Goal: Task Accomplishment & Management: Manage account settings

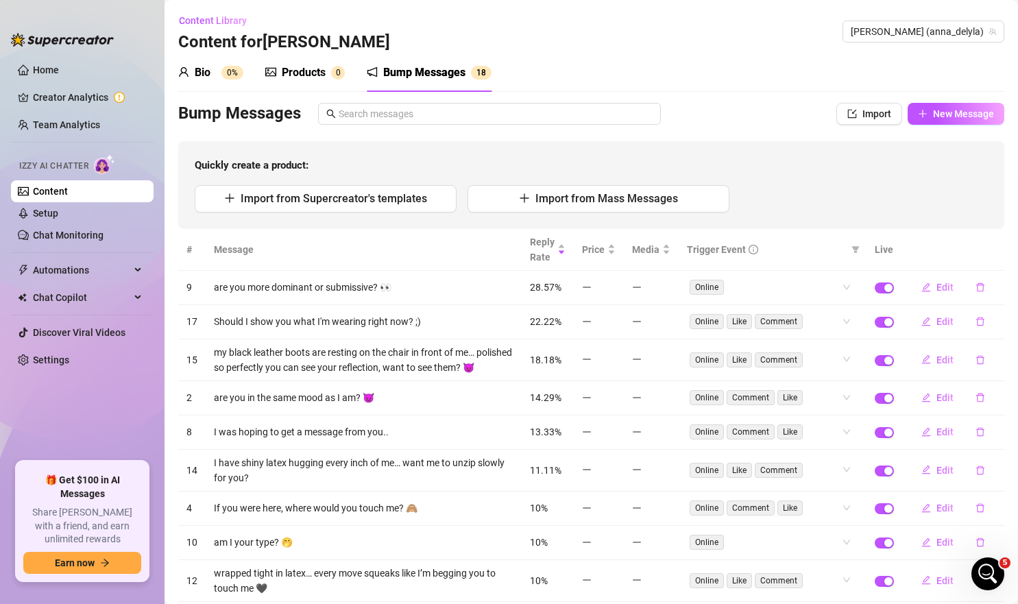
scroll to position [111, 0]
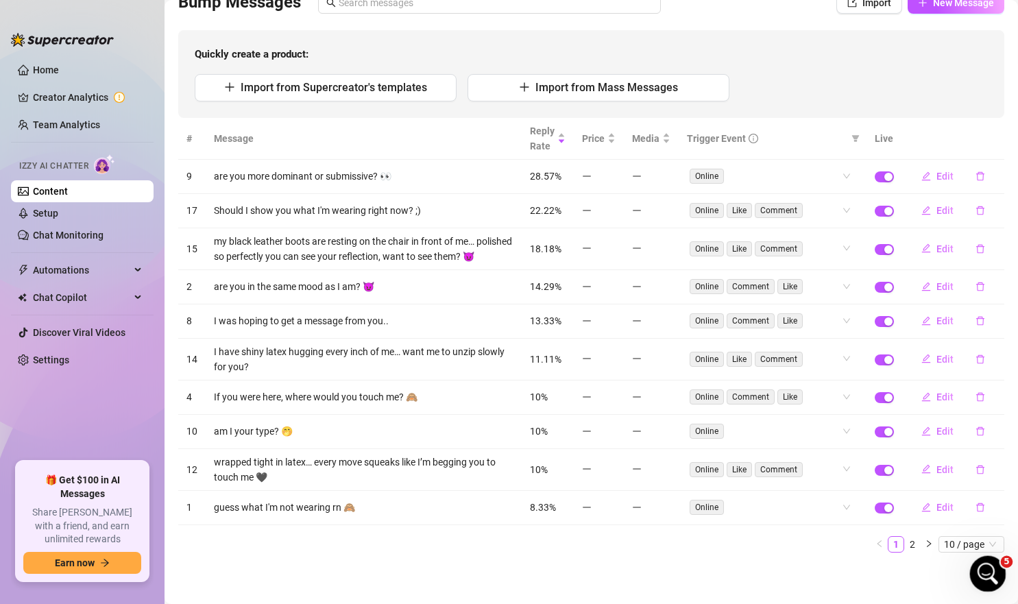
click at [980, 570] on icon "Open Intercom Messenger" at bounding box center [986, 572] width 23 height 23
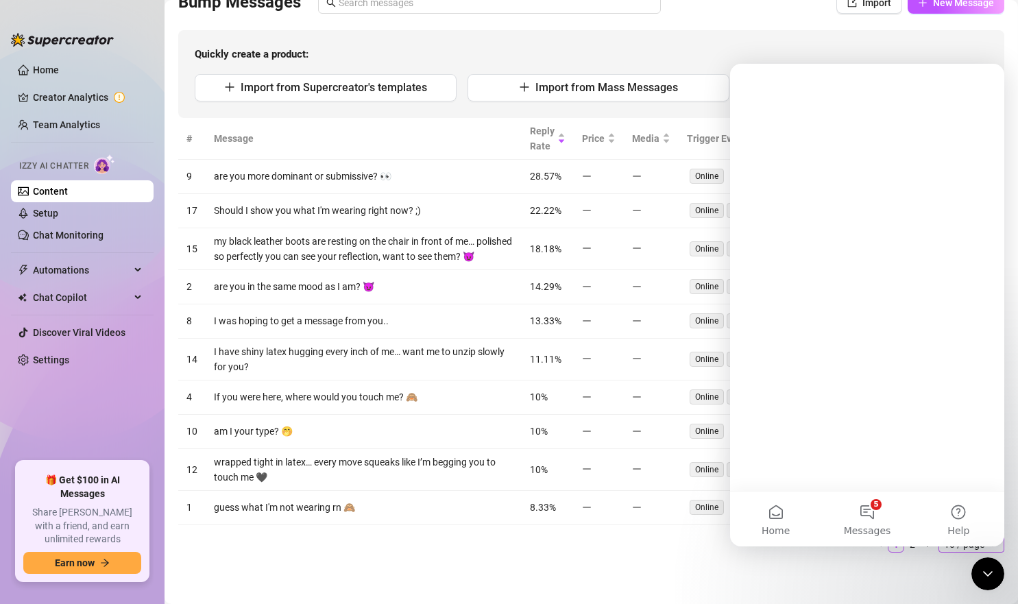
click at [901, 519] on div "Intercom messenger" at bounding box center [867, 305] width 274 height 483
click at [876, 517] on div "Intercom messenger" at bounding box center [867, 305] width 274 height 483
click at [863, 512] on div "Intercom messenger" at bounding box center [867, 305] width 274 height 483
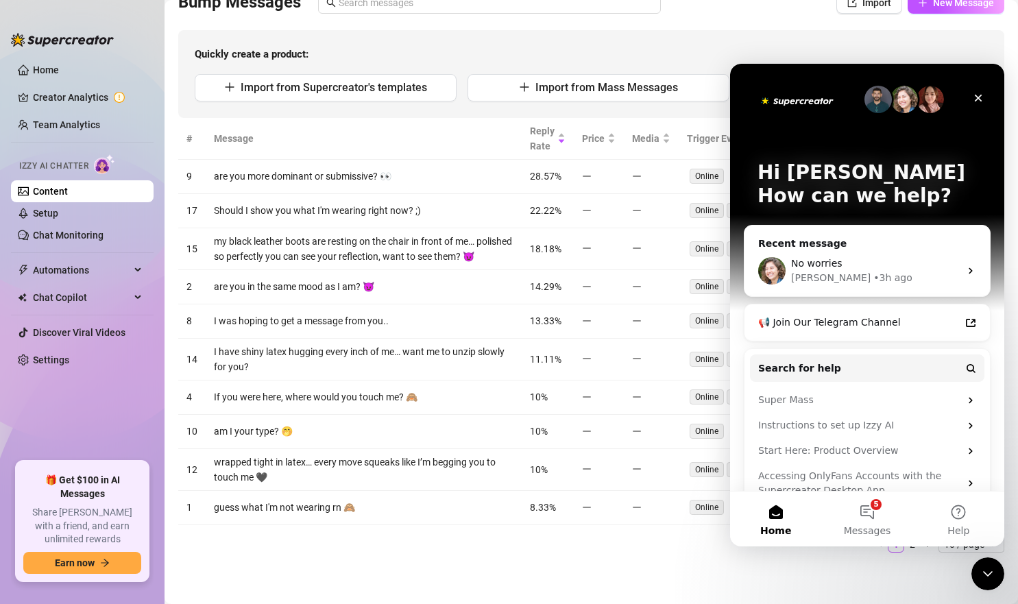
click at [588, 573] on main "Content Library Content for Anna Anna (anna_delyla) Bio 0% Products 0 Bump Mess…" at bounding box center [592, 247] width 854 height 716
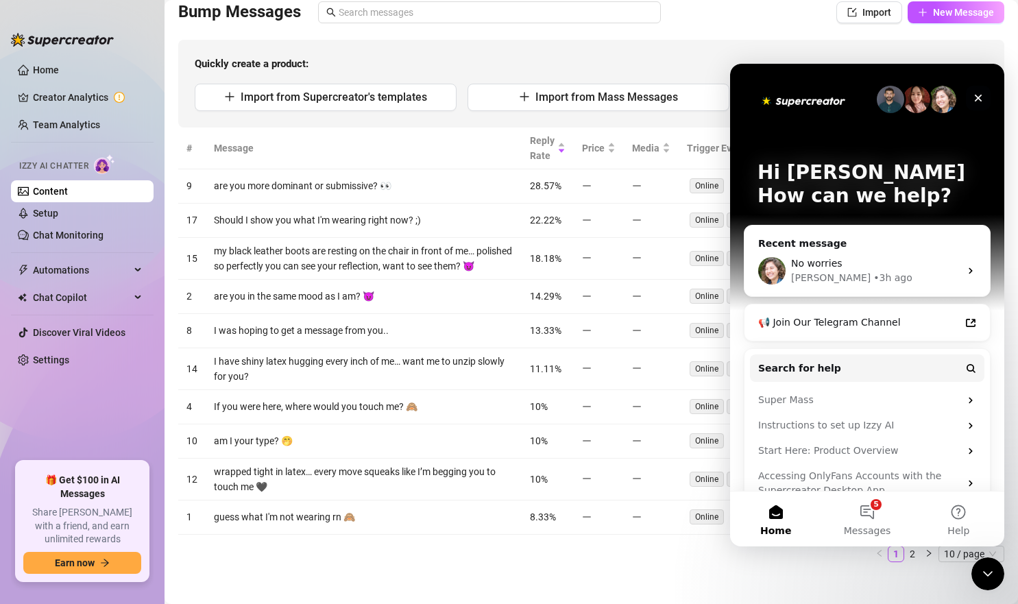
click at [974, 97] on icon "Close" at bounding box center [978, 98] width 11 height 11
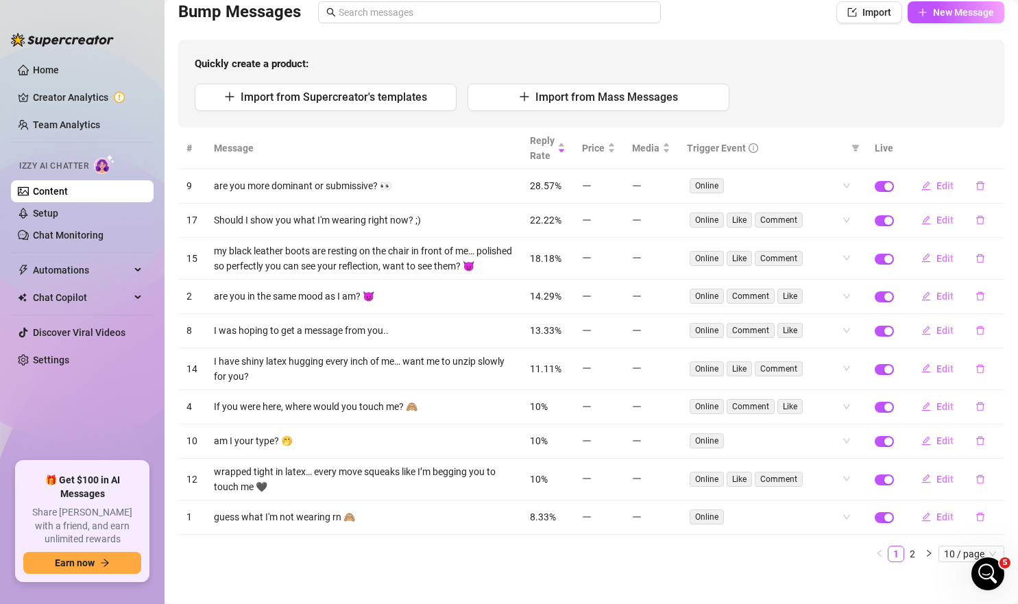
scroll to position [0, 0]
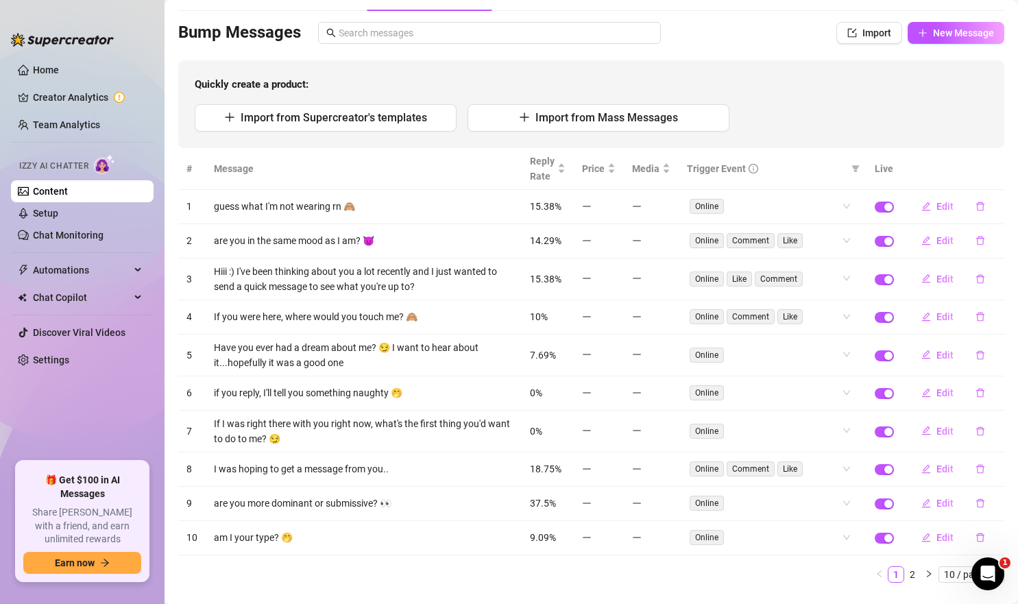
scroll to position [85, 0]
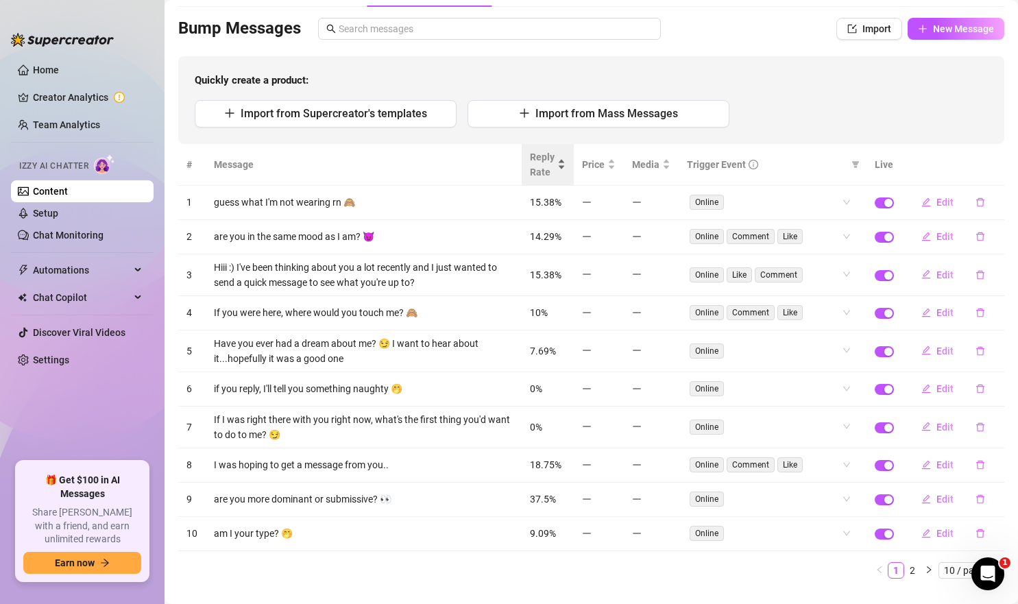
click at [552, 166] on span "Reply Rate" at bounding box center [542, 164] width 25 height 30
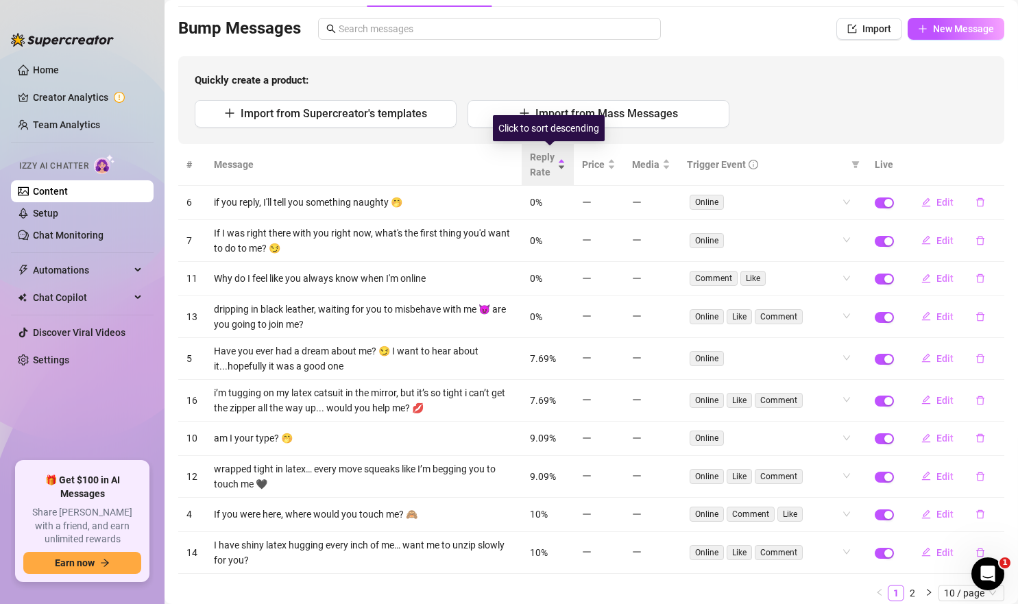
click at [552, 166] on span "Reply Rate" at bounding box center [542, 164] width 25 height 30
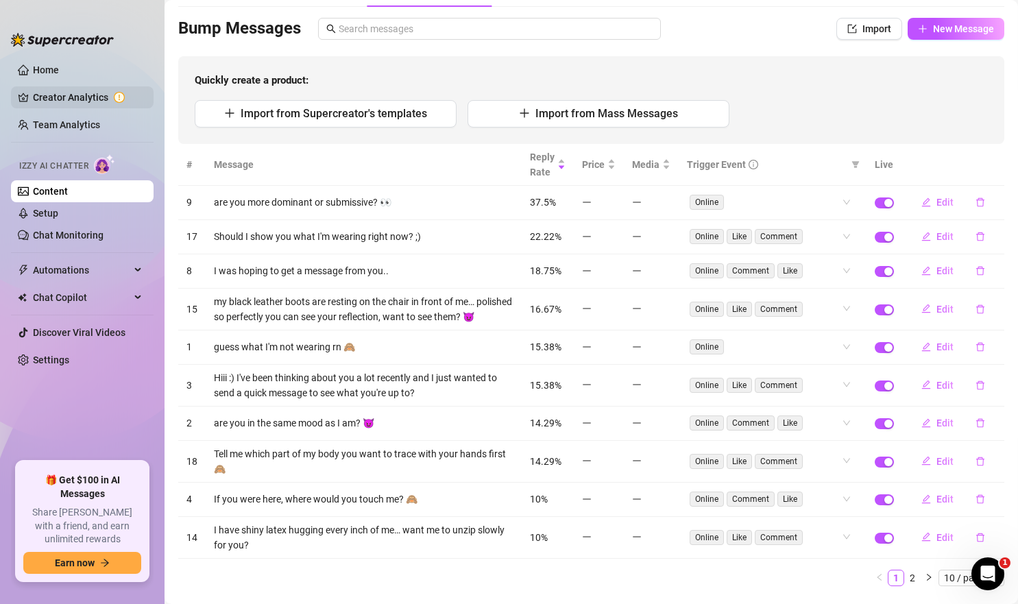
click at [94, 105] on link "Creator Analytics" at bounding box center [88, 97] width 110 height 22
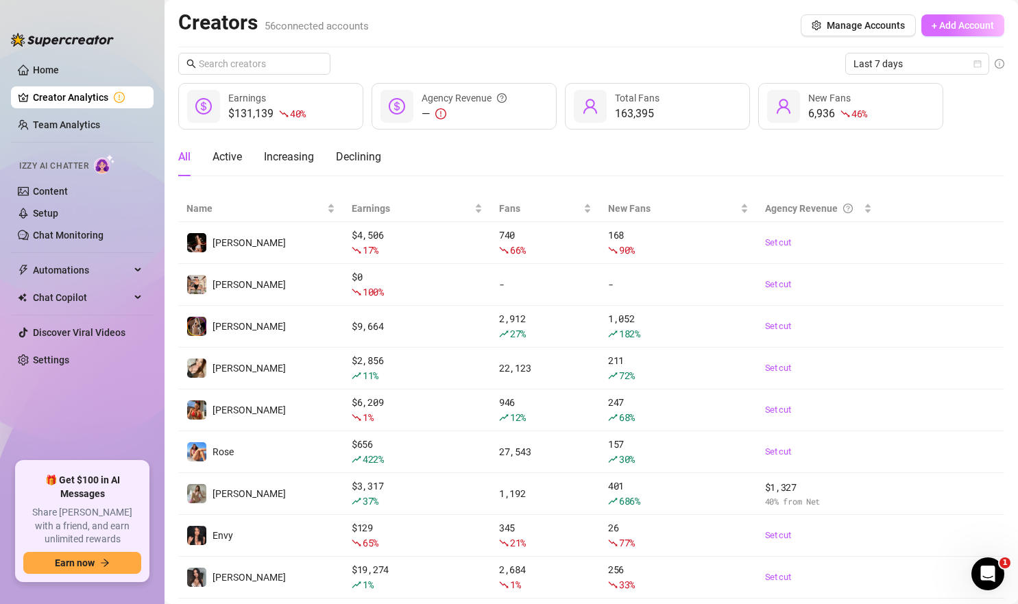
click at [959, 28] on span "+ Add Account" at bounding box center [963, 25] width 62 height 11
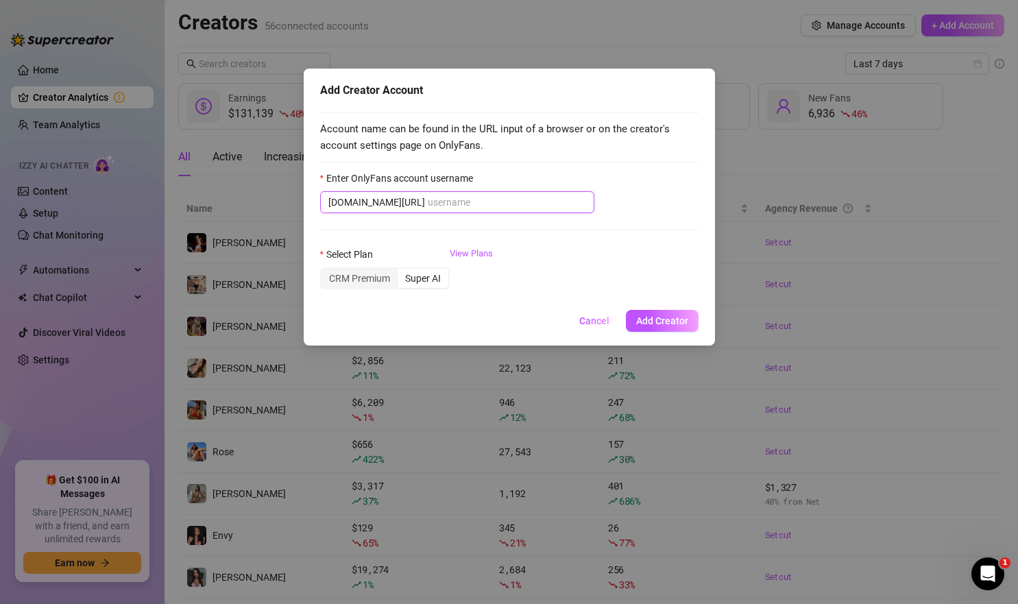
click at [484, 204] on input "Enter OnlyFans account username" at bounding box center [507, 202] width 158 height 15
paste input "haven.aspen"
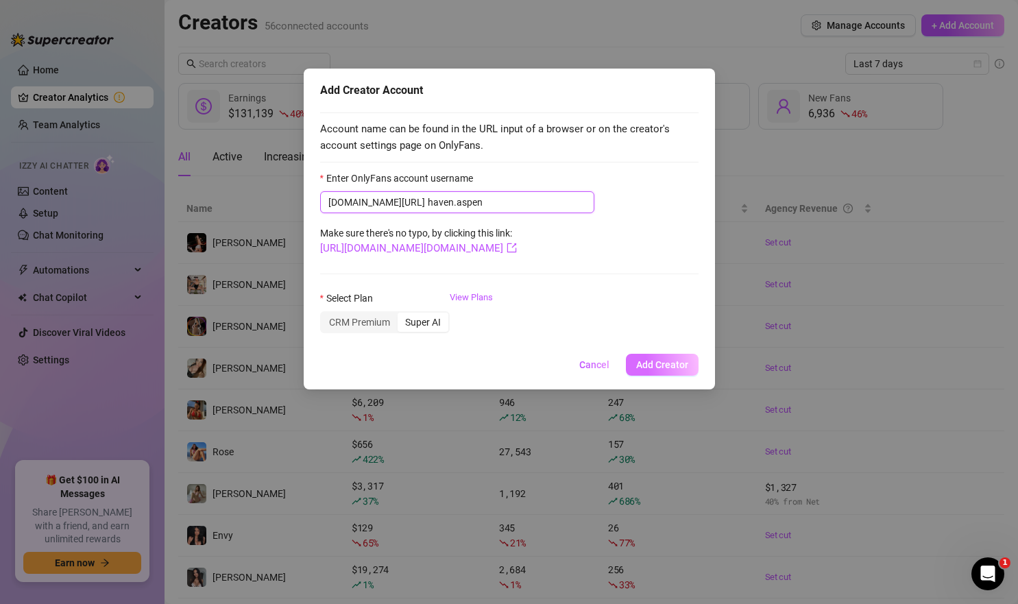
type input "haven.aspen"
click at [660, 365] on span "Add Creator" at bounding box center [662, 364] width 52 height 11
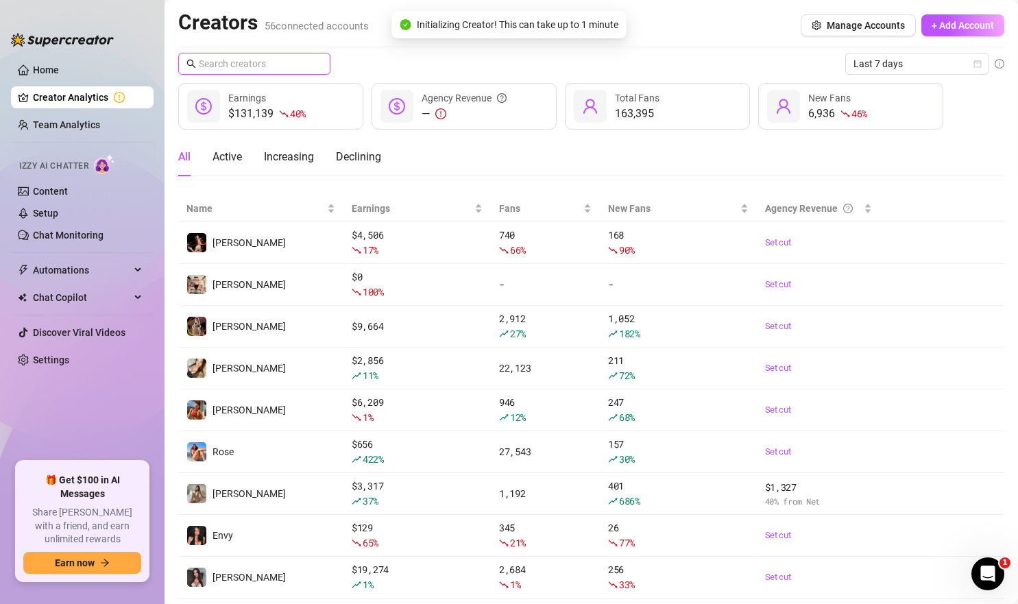
click at [272, 68] on input "text" at bounding box center [255, 63] width 112 height 15
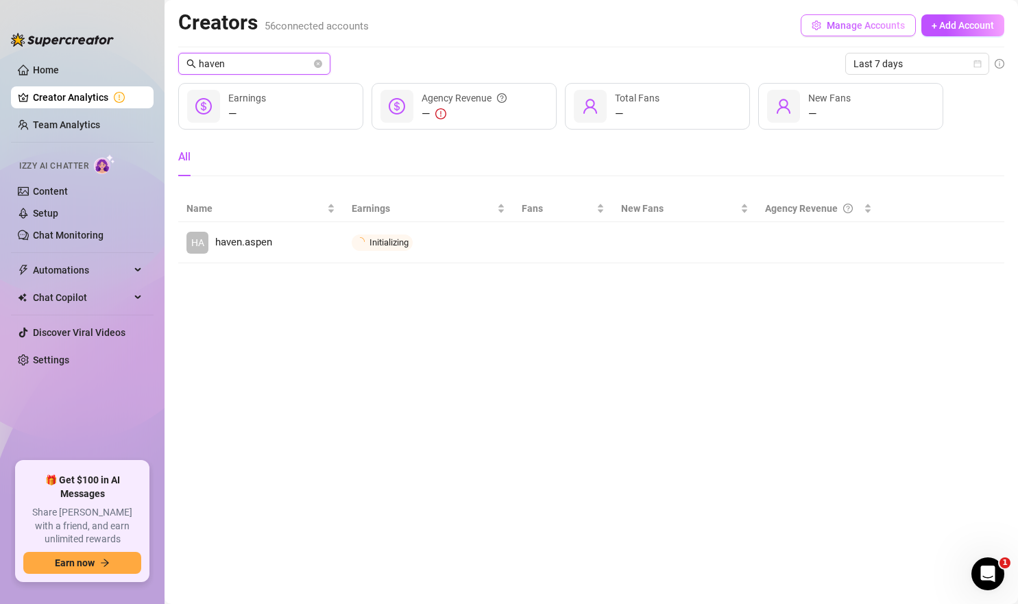
type input "haven"
click at [831, 32] on button "Manage Accounts" at bounding box center [858, 25] width 115 height 22
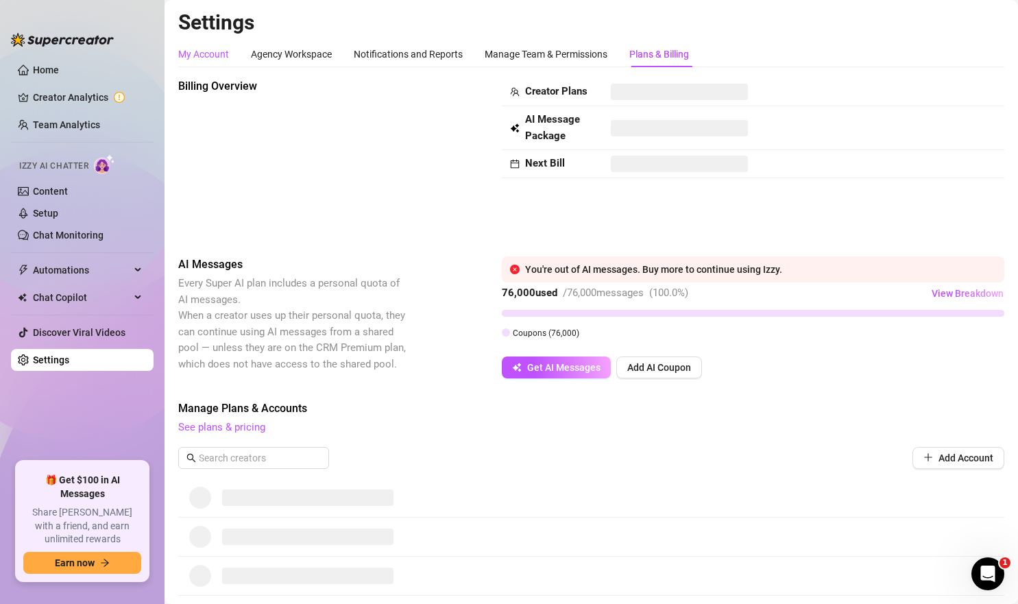
click at [209, 51] on div "My Account" at bounding box center [203, 54] width 51 height 15
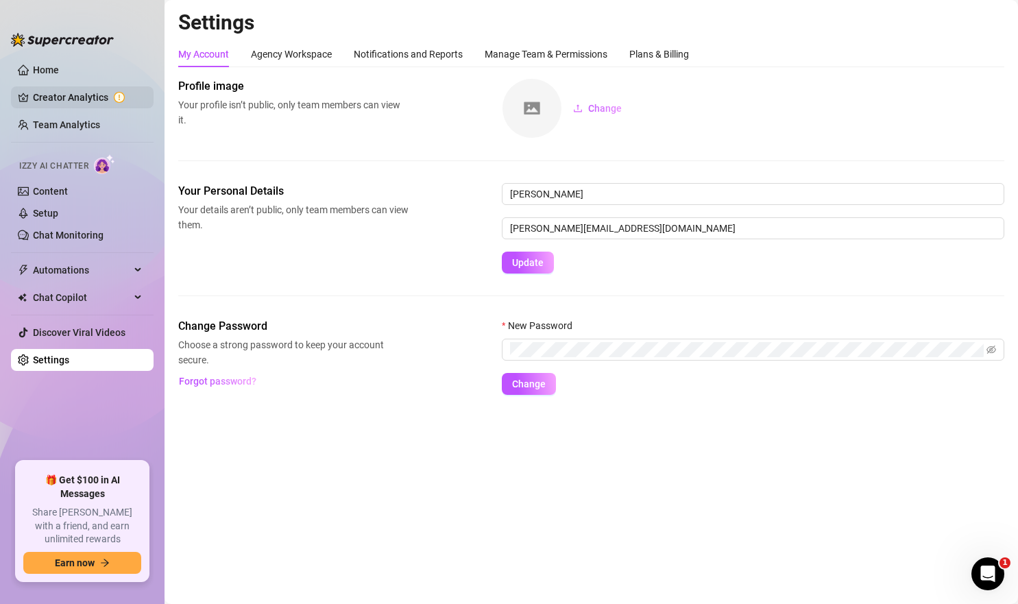
click at [93, 97] on link "Creator Analytics" at bounding box center [88, 97] width 110 height 22
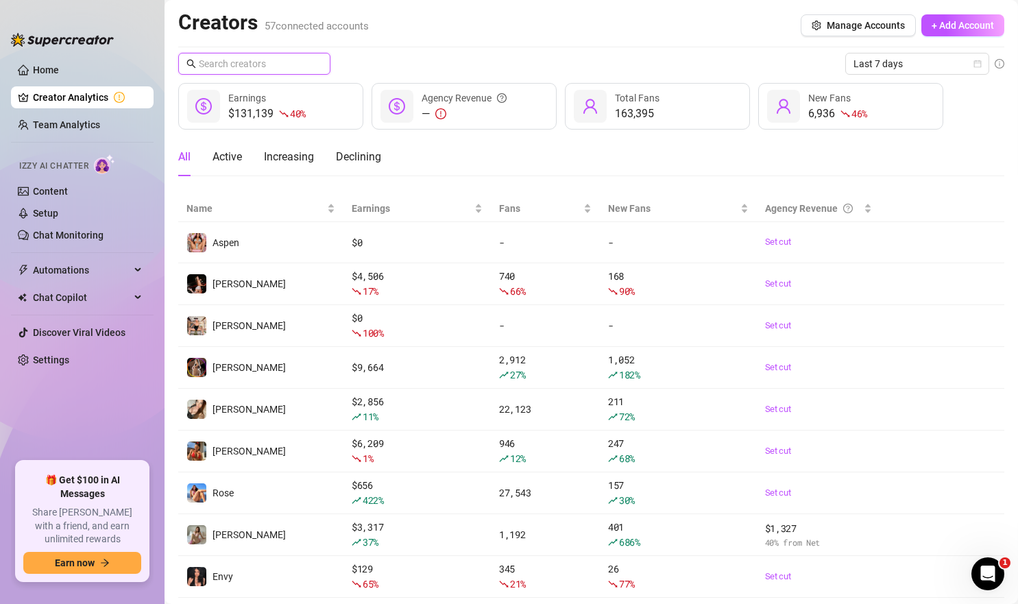
click at [300, 71] on input "text" at bounding box center [255, 63] width 112 height 15
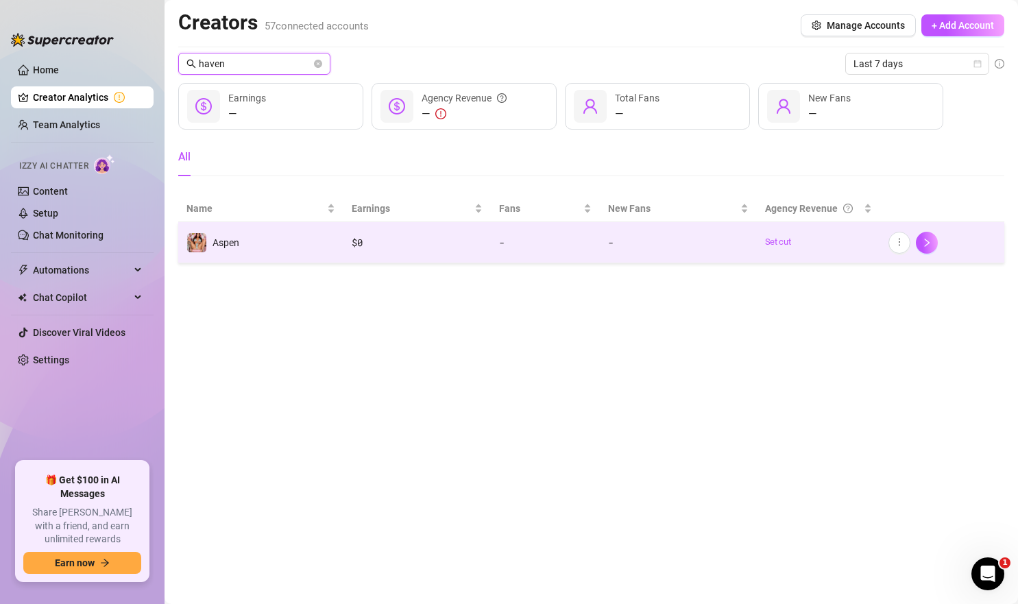
type input "haven"
click at [757, 250] on td "Set cut" at bounding box center [819, 242] width 124 height 41
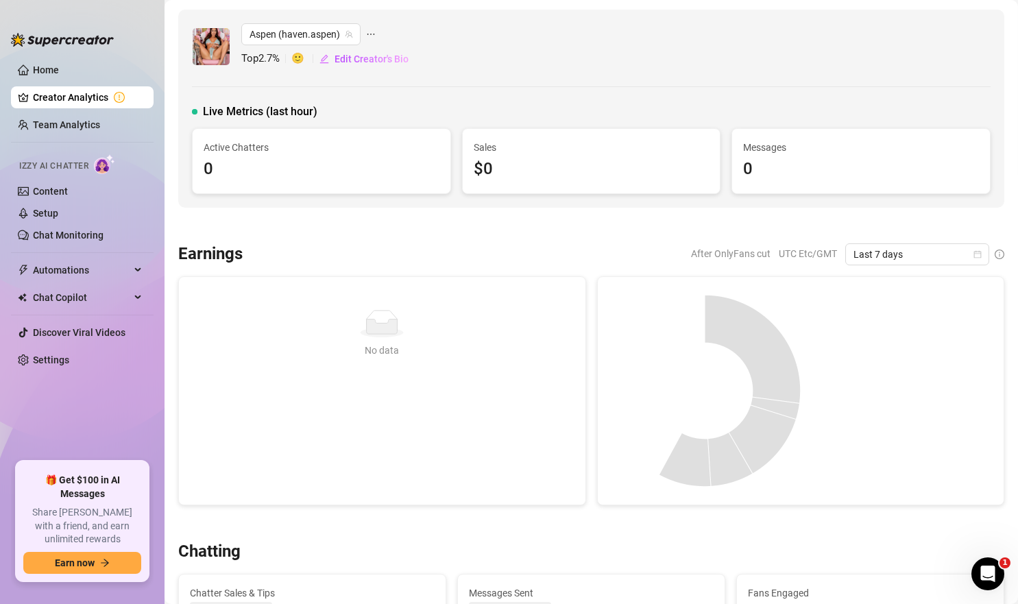
click at [78, 93] on link "Creator Analytics" at bounding box center [88, 97] width 110 height 22
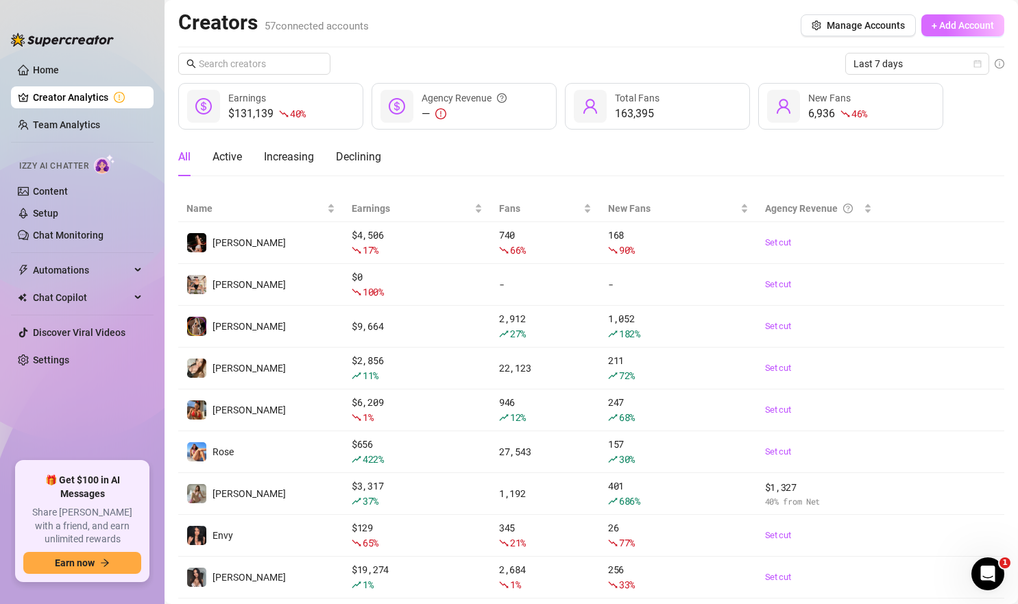
click at [977, 20] on span "+ Add Account" at bounding box center [963, 25] width 62 height 11
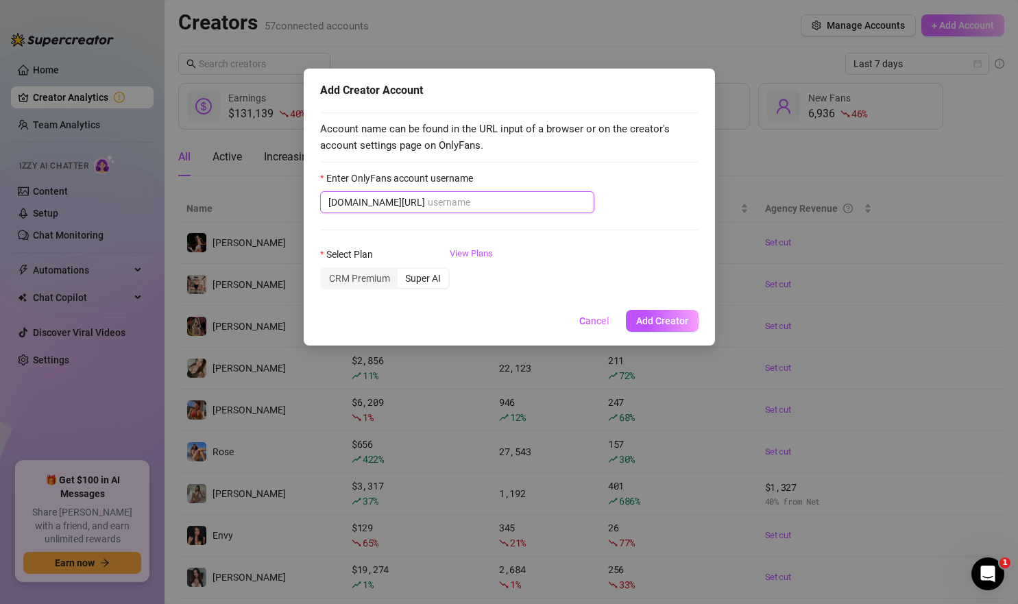
paste input "siennavossxo"
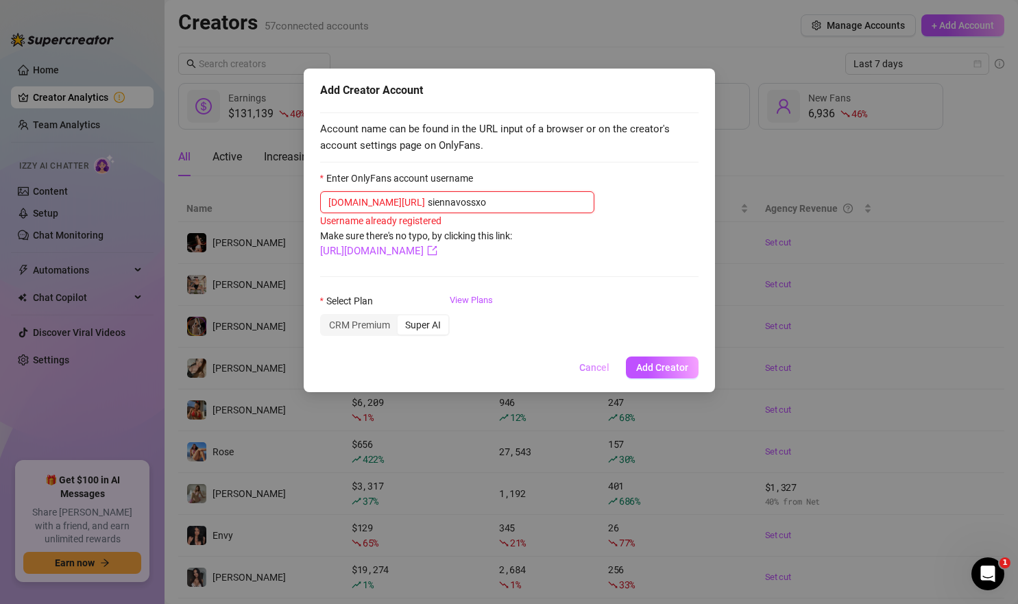
type input "siennavossxo"
click at [595, 365] on span "Cancel" at bounding box center [594, 367] width 30 height 11
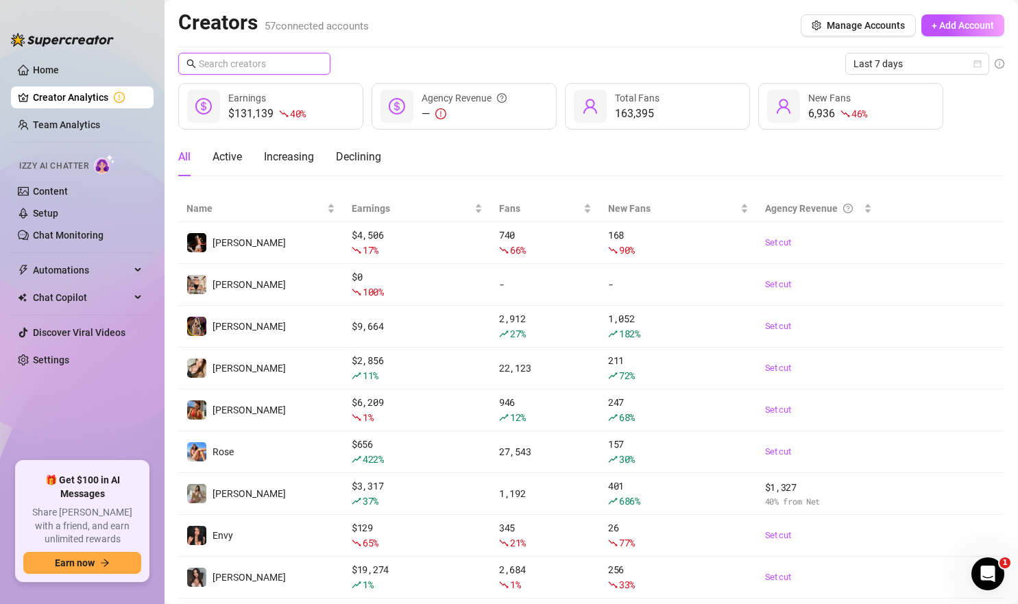
click at [283, 62] on input "text" at bounding box center [255, 63] width 112 height 15
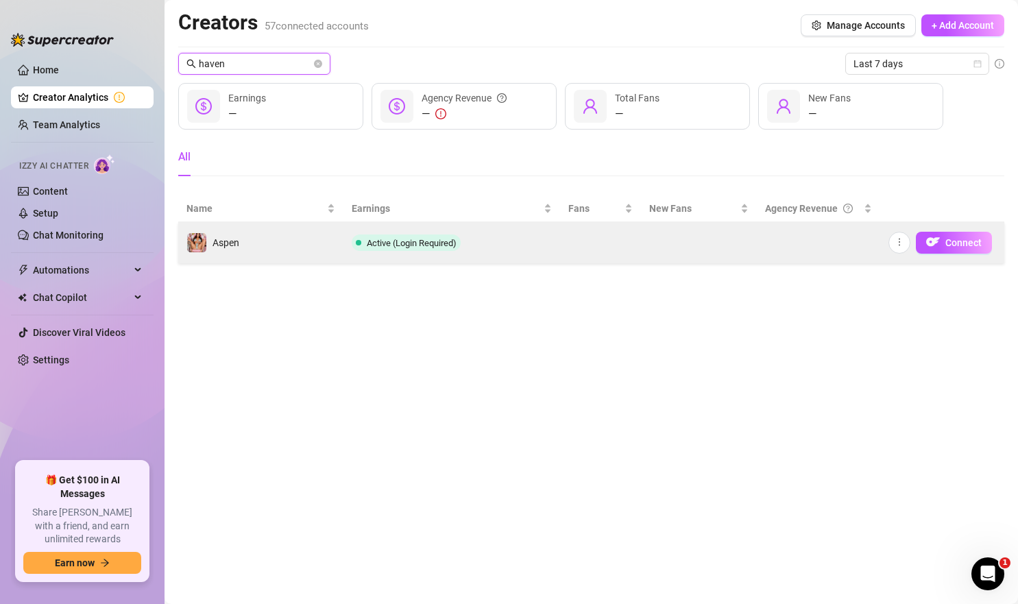
type input "haven"
click at [285, 254] on td "Aspen" at bounding box center [260, 242] width 165 height 41
